Goal: Task Accomplishment & Management: Use online tool/utility

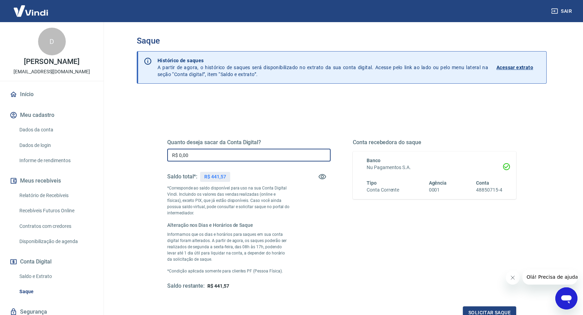
drag, startPoint x: 194, startPoint y: 152, endPoint x: 114, endPoint y: 159, distance: 80.6
click at [114, 159] on main "Saque Histórico de saques A partir de agora, o histórico de saques será disponi…" at bounding box center [341, 168] width 482 height 293
type input "R$ 300,00"
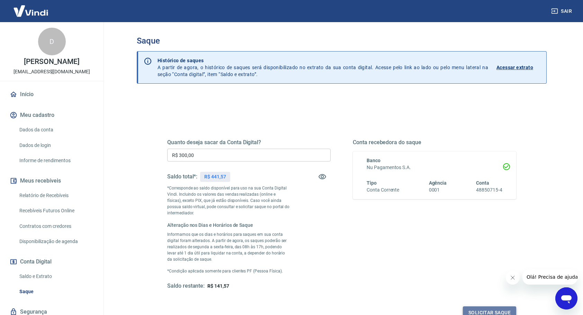
click at [475, 309] on button "Solicitar saque" at bounding box center [488, 312] width 53 height 13
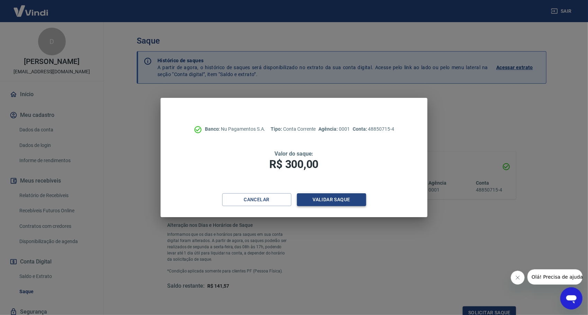
click at [341, 198] on button "Validar saque" at bounding box center [331, 199] width 69 height 13
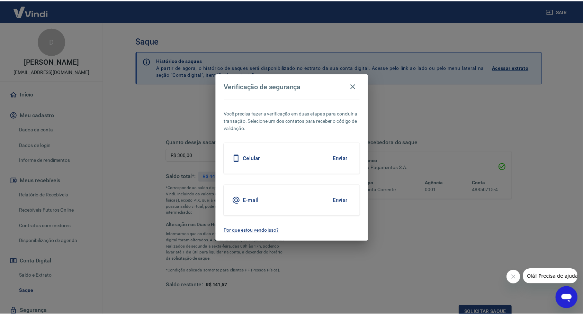
scroll to position [3, 0]
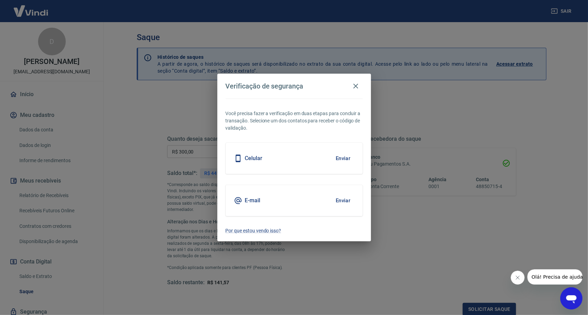
click at [339, 200] on button "Enviar" at bounding box center [343, 200] width 22 height 15
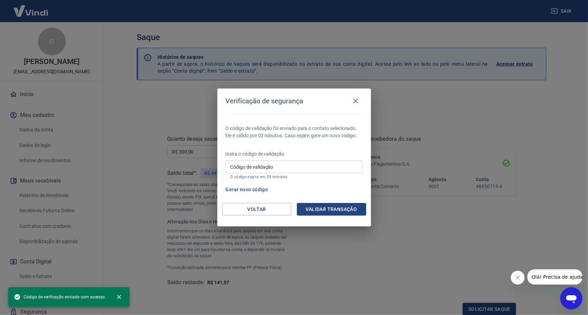
click at [267, 171] on input "Código de validação" at bounding box center [294, 167] width 137 height 13
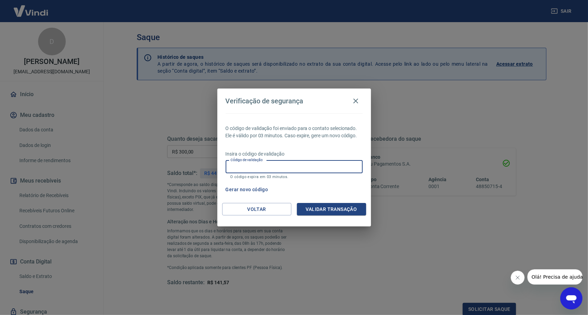
paste input "928646"
type input "928646"
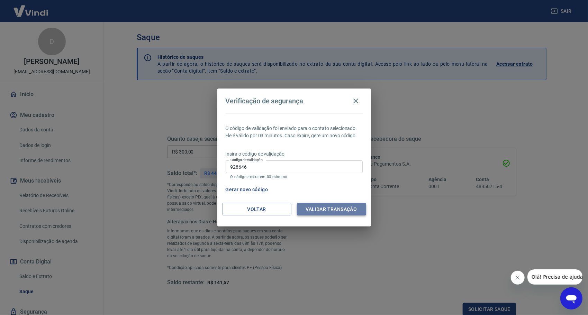
click at [314, 211] on button "Validar transação" at bounding box center [331, 209] width 69 height 13
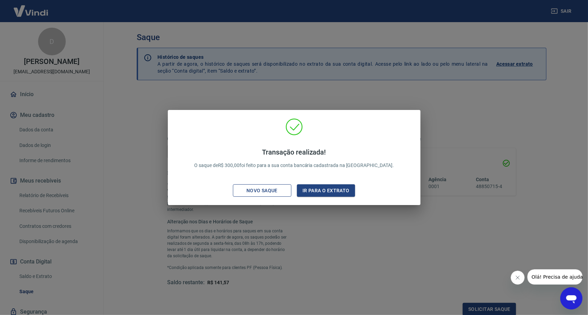
click at [277, 192] on div "Novo saque" at bounding box center [262, 190] width 48 height 9
